Goal: Task Accomplishment & Management: Use online tool/utility

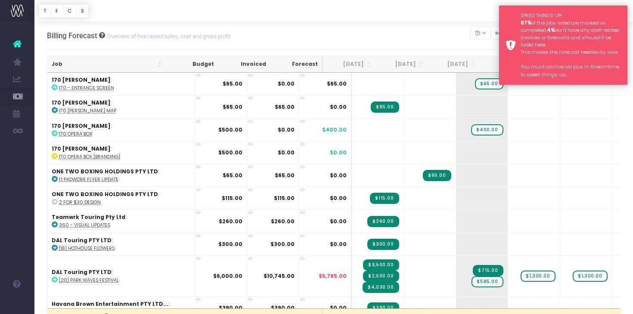
click at [538, 38] on div "SPEED THINGS UP! 67% of the jobs listed are marked as completed. 4% don't have …" at bounding box center [571, 45] width 100 height 66
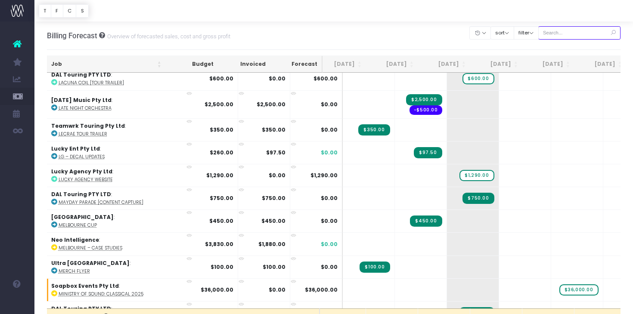
click at [569, 39] on input "text" at bounding box center [579, 32] width 83 height 13
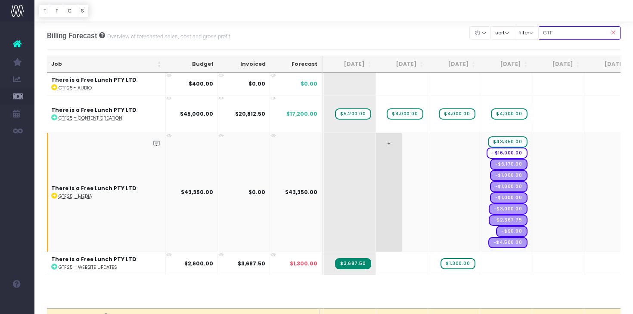
scroll to position [0, 103]
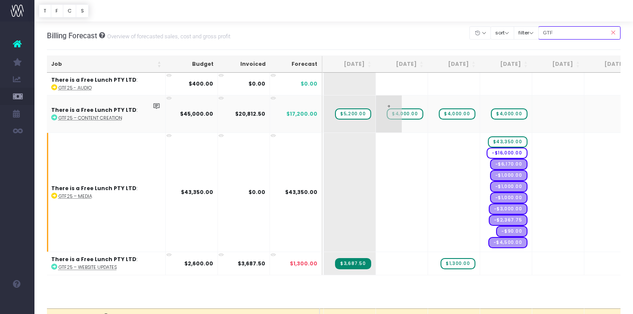
type input "GTF"
click at [404, 112] on span "$4,000.00" at bounding box center [405, 114] width 36 height 11
type input "5200"
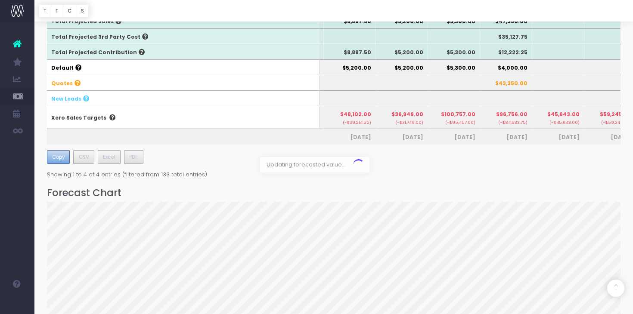
scroll to position [0, 0]
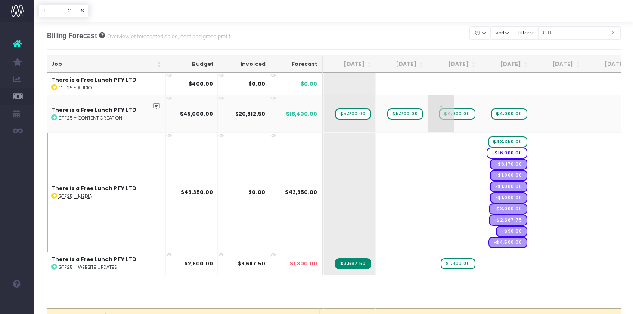
click at [445, 118] on span "+" at bounding box center [441, 114] width 26 height 37
click at [456, 111] on span "$4,000.00" at bounding box center [457, 114] width 36 height 11
type input "5200"
click at [513, 112] on span "$4,000.00" at bounding box center [509, 114] width 36 height 11
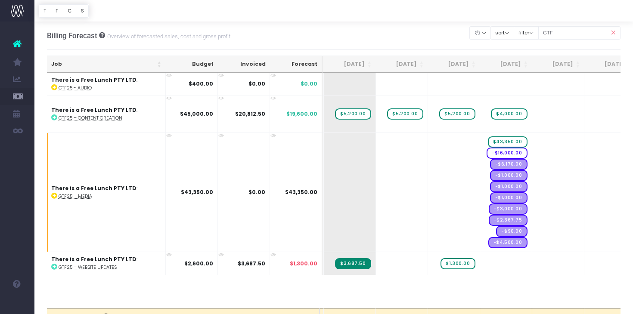
click at [513, 112] on span "$4,000.00" at bounding box center [509, 114] width 36 height 11
type input "5200"
click at [458, 27] on body "Oh my... this is bad. [PERSON_NAME] wasn't able to load this page. Please conta…" at bounding box center [316, 157] width 633 height 314
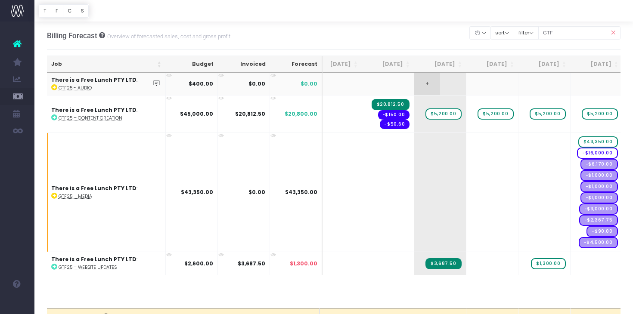
click at [428, 87] on span "+" at bounding box center [427, 84] width 26 height 22
click at [302, 82] on td "$0.00" at bounding box center [296, 84] width 53 height 22
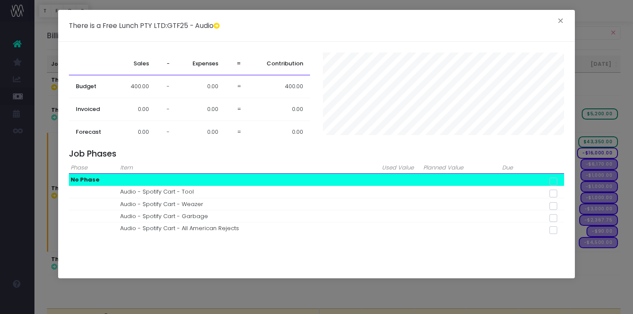
click at [557, 182] on span at bounding box center [554, 182] width 8 height 8
click at [563, 182] on input "checkbox" at bounding box center [566, 180] width 6 height 6
checkbox input "true"
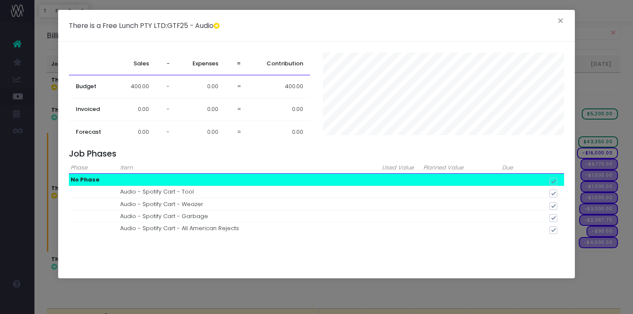
checkbox input "true"
click at [558, 24] on button "×" at bounding box center [561, 22] width 18 height 14
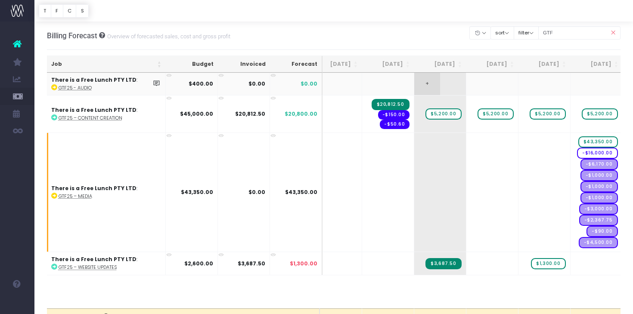
click at [427, 82] on span "+" at bounding box center [427, 84] width 26 height 22
click at [433, 78] on span "+" at bounding box center [427, 84] width 26 height 22
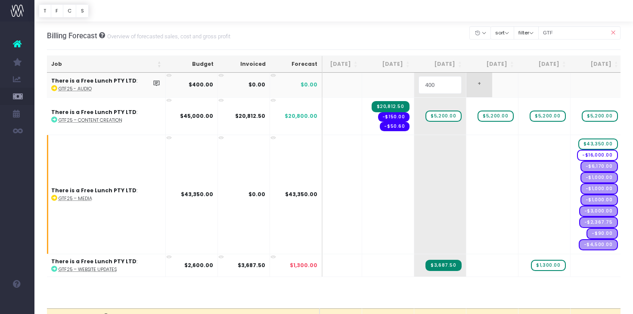
click at [471, 80] on body "Oh my... this is bad. [PERSON_NAME] wasn't able to load this page. Please conta…" at bounding box center [316, 157] width 633 height 314
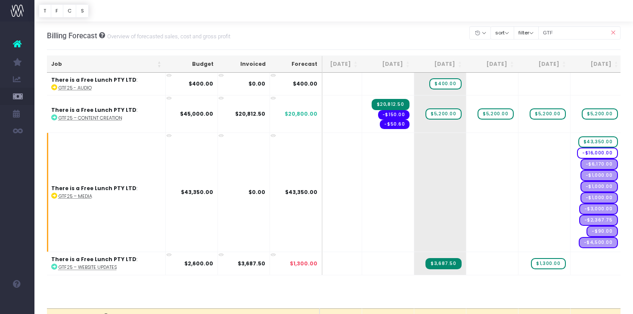
click at [613, 31] on icon at bounding box center [613, 33] width 15 height 18
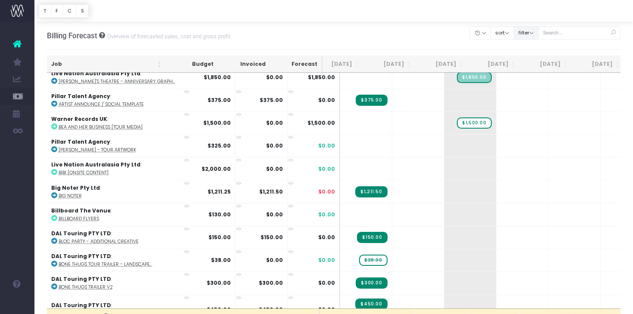
click at [537, 31] on button "filter" at bounding box center [526, 32] width 25 height 13
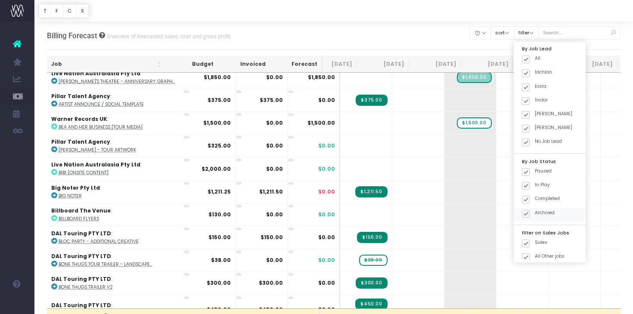
click at [530, 210] on span at bounding box center [526, 214] width 8 height 8
click at [537, 210] on input "Archived" at bounding box center [538, 213] width 6 height 6
checkbox input "false"
click at [530, 168] on span at bounding box center [526, 172] width 8 height 8
click at [536, 168] on input "Paused" at bounding box center [538, 171] width 6 height 6
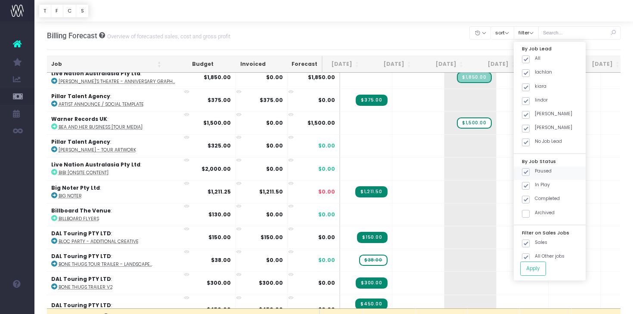
checkbox input "false"
click at [530, 197] on span at bounding box center [526, 200] width 8 height 8
click at [535, 197] on input "Completed" at bounding box center [538, 199] width 6 height 6
checkbox input "false"
click at [535, 263] on button "Apply" at bounding box center [533, 269] width 26 height 14
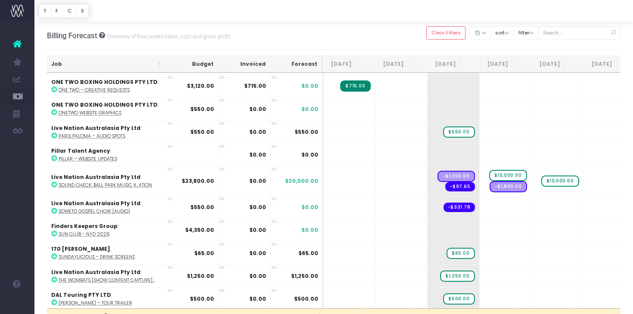
scroll to position [-1, 0]
click at [539, 28] on button "filter" at bounding box center [526, 32] width 25 height 13
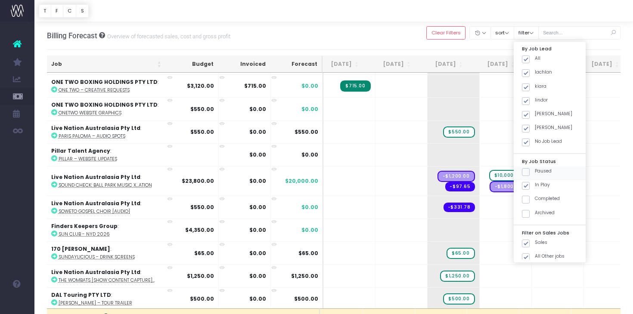
click at [530, 168] on span at bounding box center [526, 172] width 8 height 8
click at [538, 168] on input "Paused" at bounding box center [538, 171] width 6 height 6
click at [530, 168] on span at bounding box center [526, 172] width 8 height 8
click at [538, 168] on input "Paused" at bounding box center [538, 171] width 6 height 6
checkbox input "false"
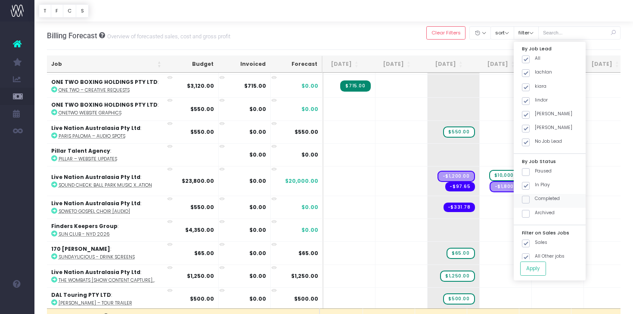
click at [530, 197] on span at bounding box center [526, 200] width 8 height 8
click at [538, 197] on input "Completed" at bounding box center [538, 199] width 6 height 6
checkbox input "true"
click at [535, 270] on button "Apply" at bounding box center [533, 269] width 26 height 14
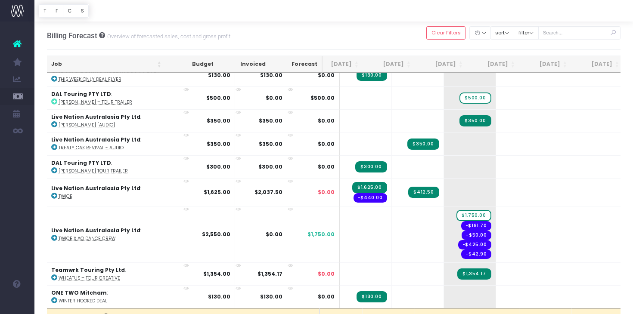
scroll to position [2604, 12]
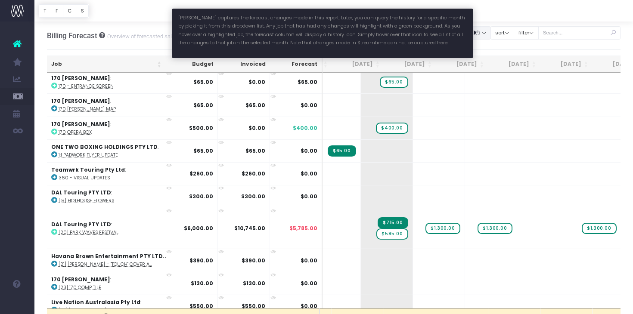
click at [481, 33] on icon "button" at bounding box center [478, 33] width 6 height 0
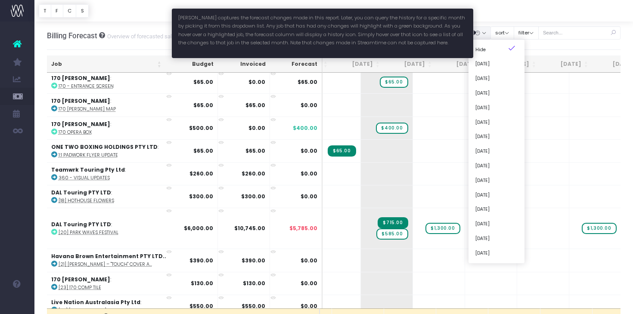
click at [489, 31] on button "button" at bounding box center [481, 32] width 22 height 13
